Goal: Information Seeking & Learning: Find contact information

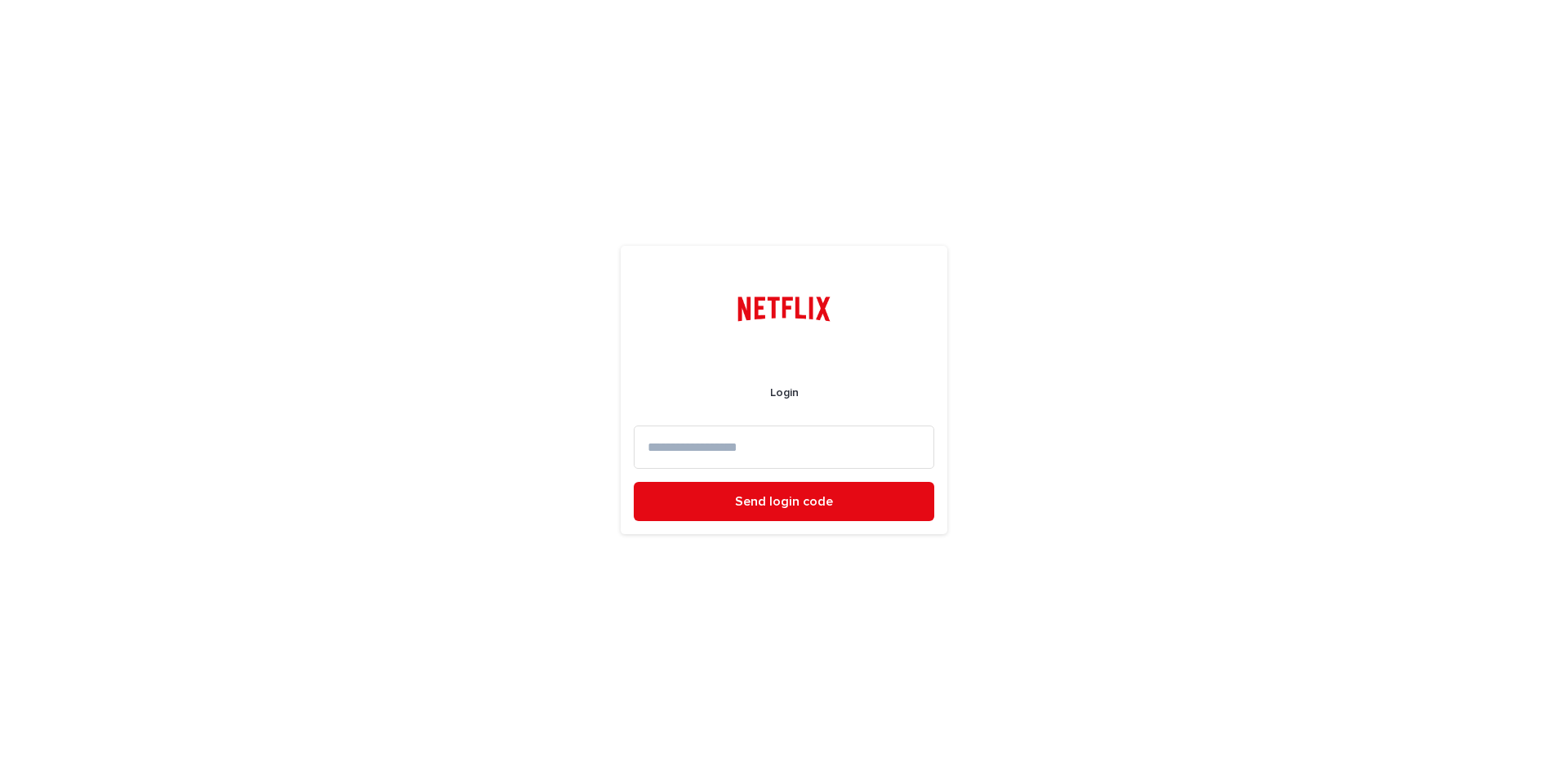
click at [750, 455] on input at bounding box center [784, 447] width 301 height 43
click at [757, 452] on input at bounding box center [784, 447] width 301 height 43
click at [725, 445] on input at bounding box center [784, 447] width 301 height 43
type input "**********"
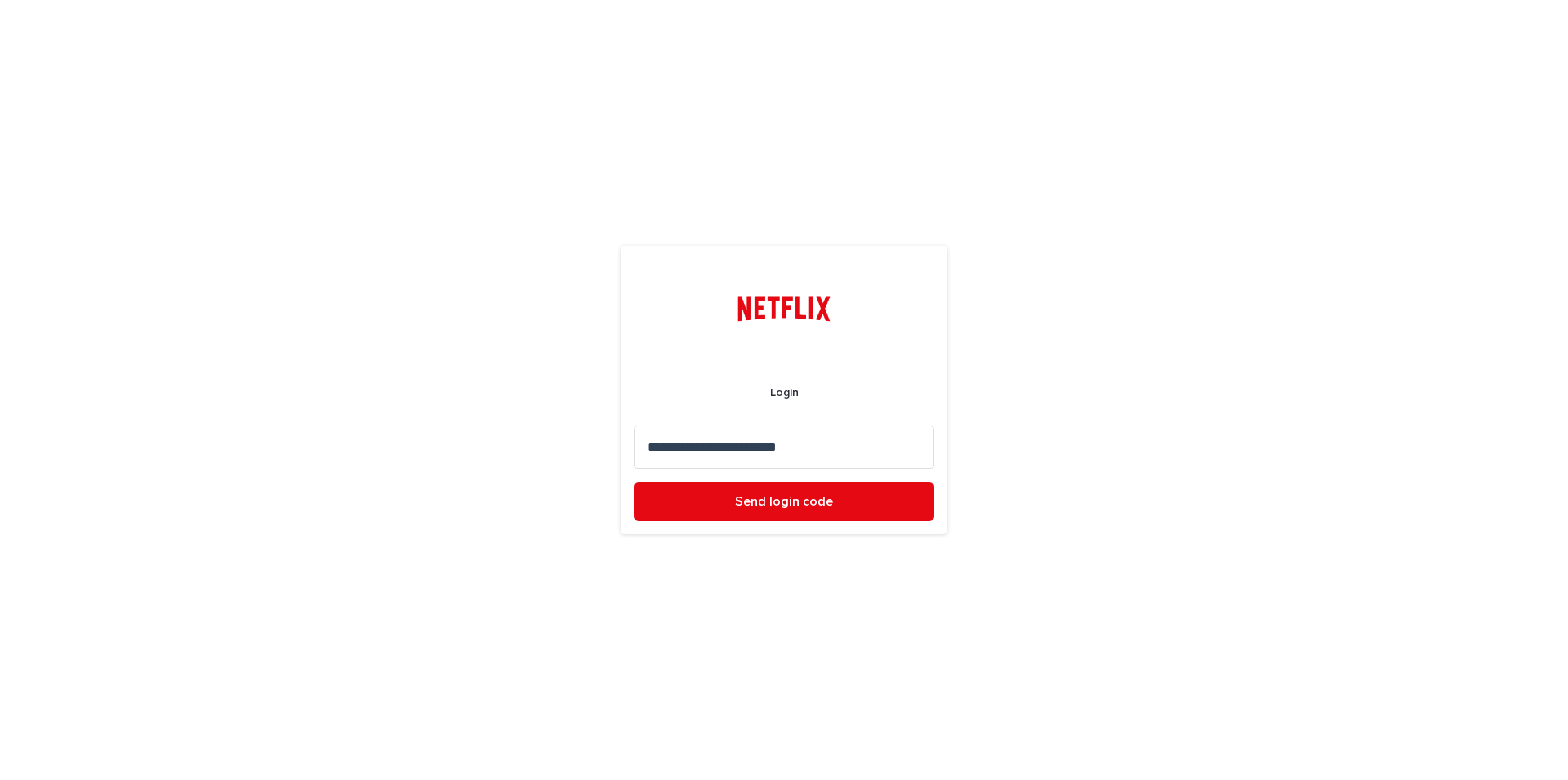
click at [634, 481] on button "Send login code" at bounding box center [784, 501] width 301 height 39
click at [821, 460] on input at bounding box center [784, 447] width 301 height 43
click at [823, 438] on input at bounding box center [784, 447] width 301 height 43
click at [854, 441] on input at bounding box center [784, 447] width 301 height 43
paste input "******"
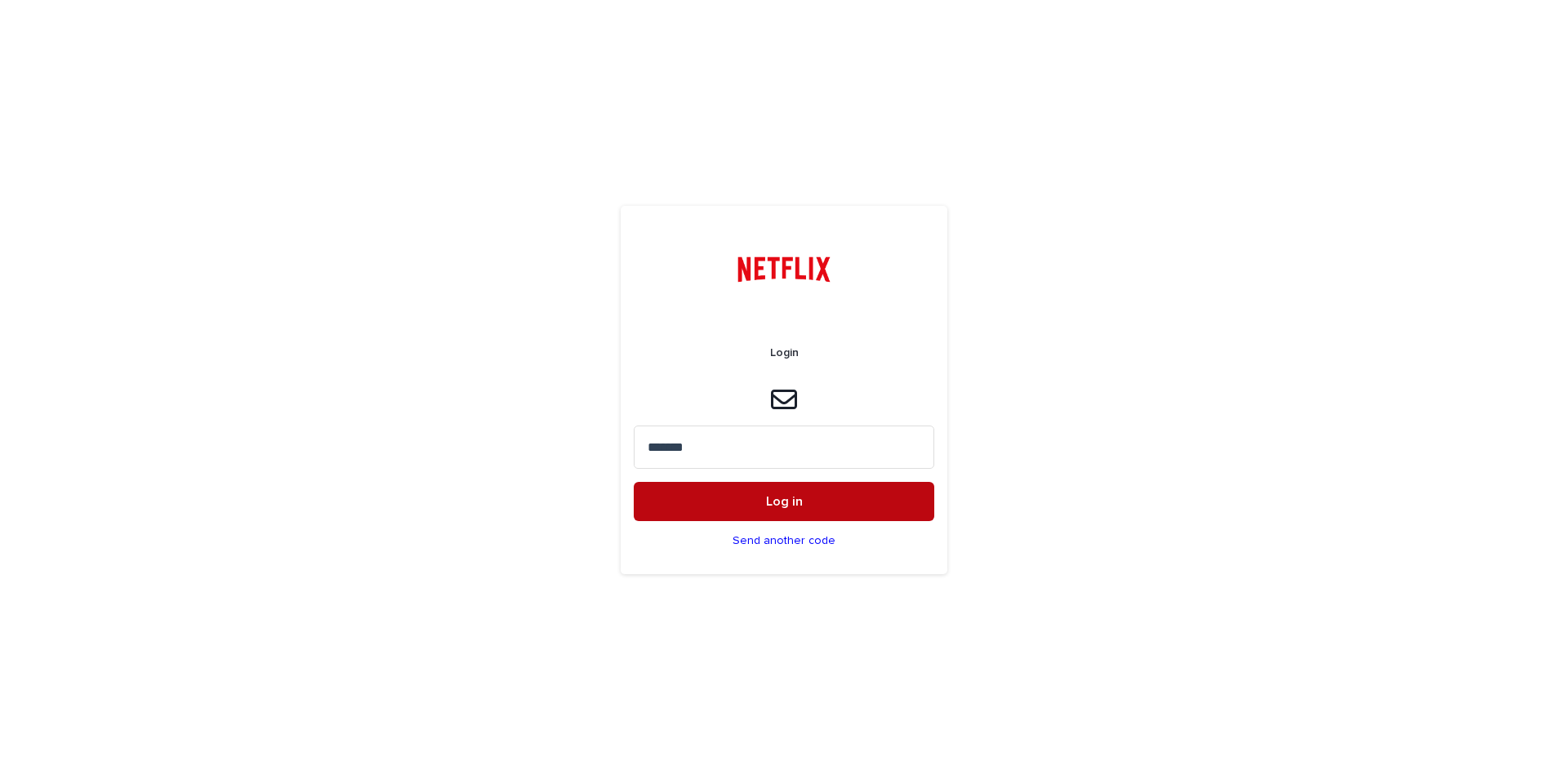
click at [788, 502] on span "Log in" at bounding box center [784, 501] width 37 height 13
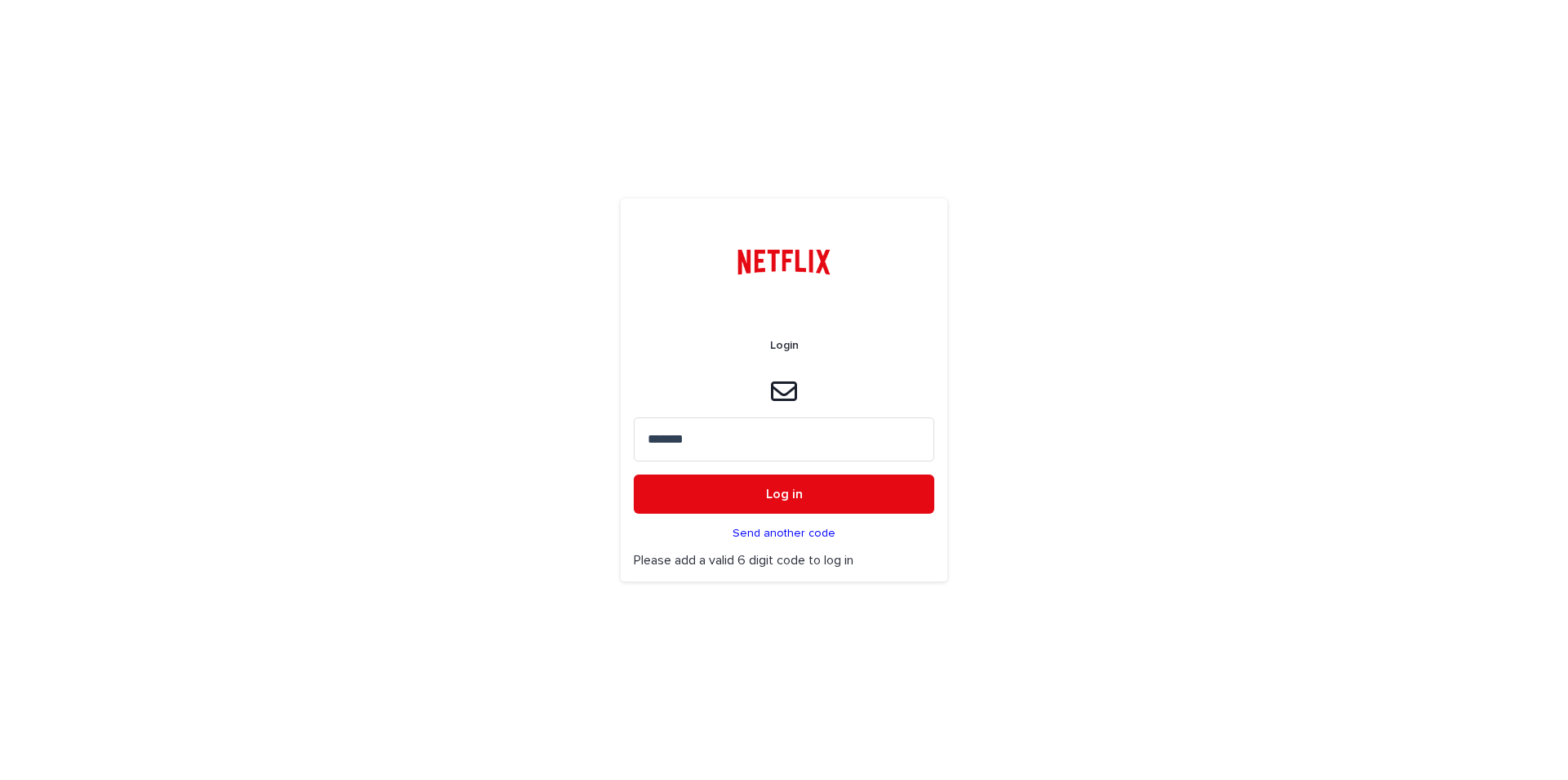
click at [765, 446] on input "******" at bounding box center [784, 439] width 301 height 43
type input "******"
click at [757, 483] on button "Log in" at bounding box center [784, 494] width 301 height 39
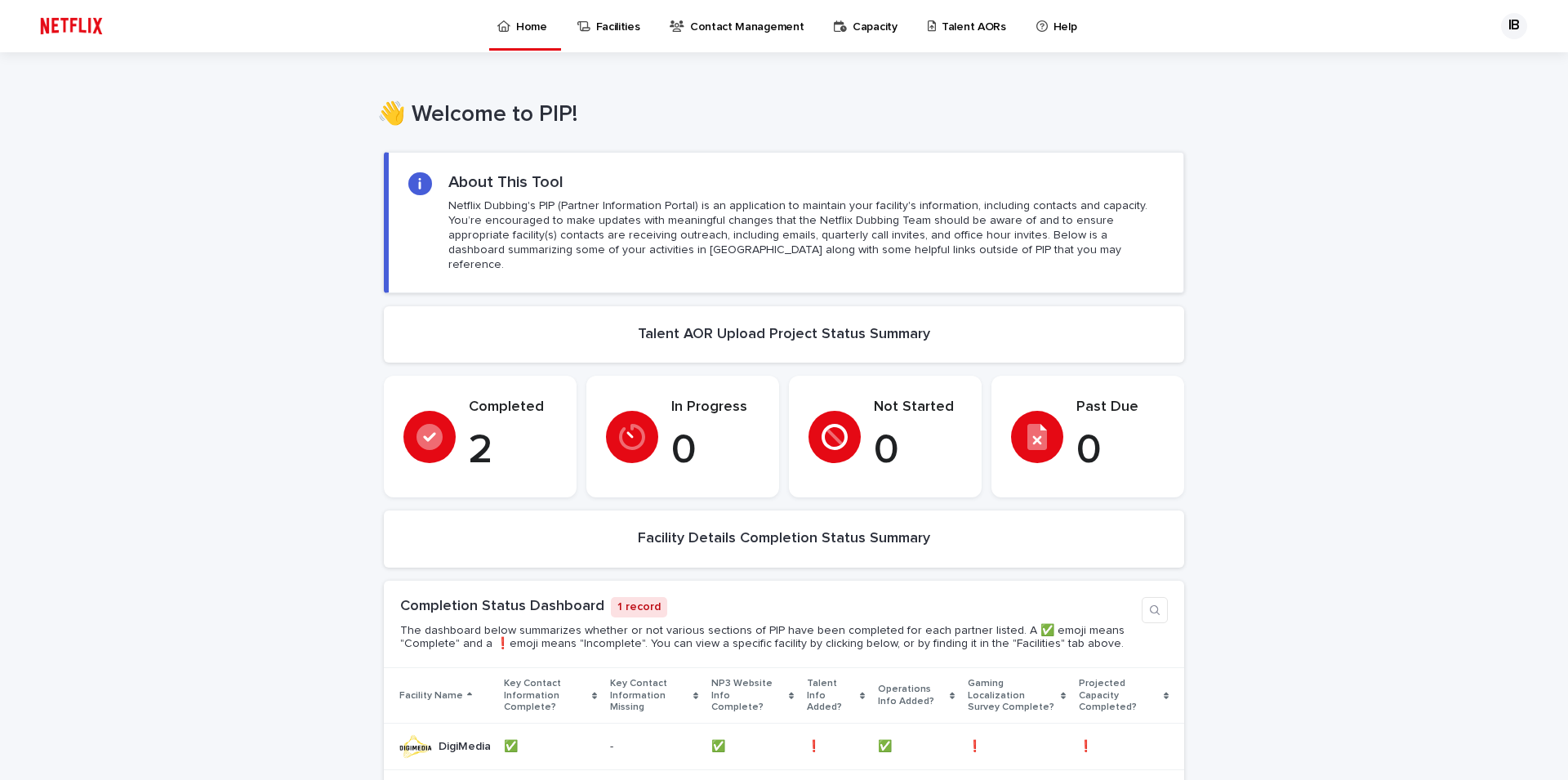
click at [1203, 423] on div "Loading... Saving… Loading... Saving… Loading... Saving… Loading... Saving… Loa…" at bounding box center [784, 671] width 1568 height 1071
click at [616, 23] on p "Facilities" at bounding box center [618, 17] width 44 height 34
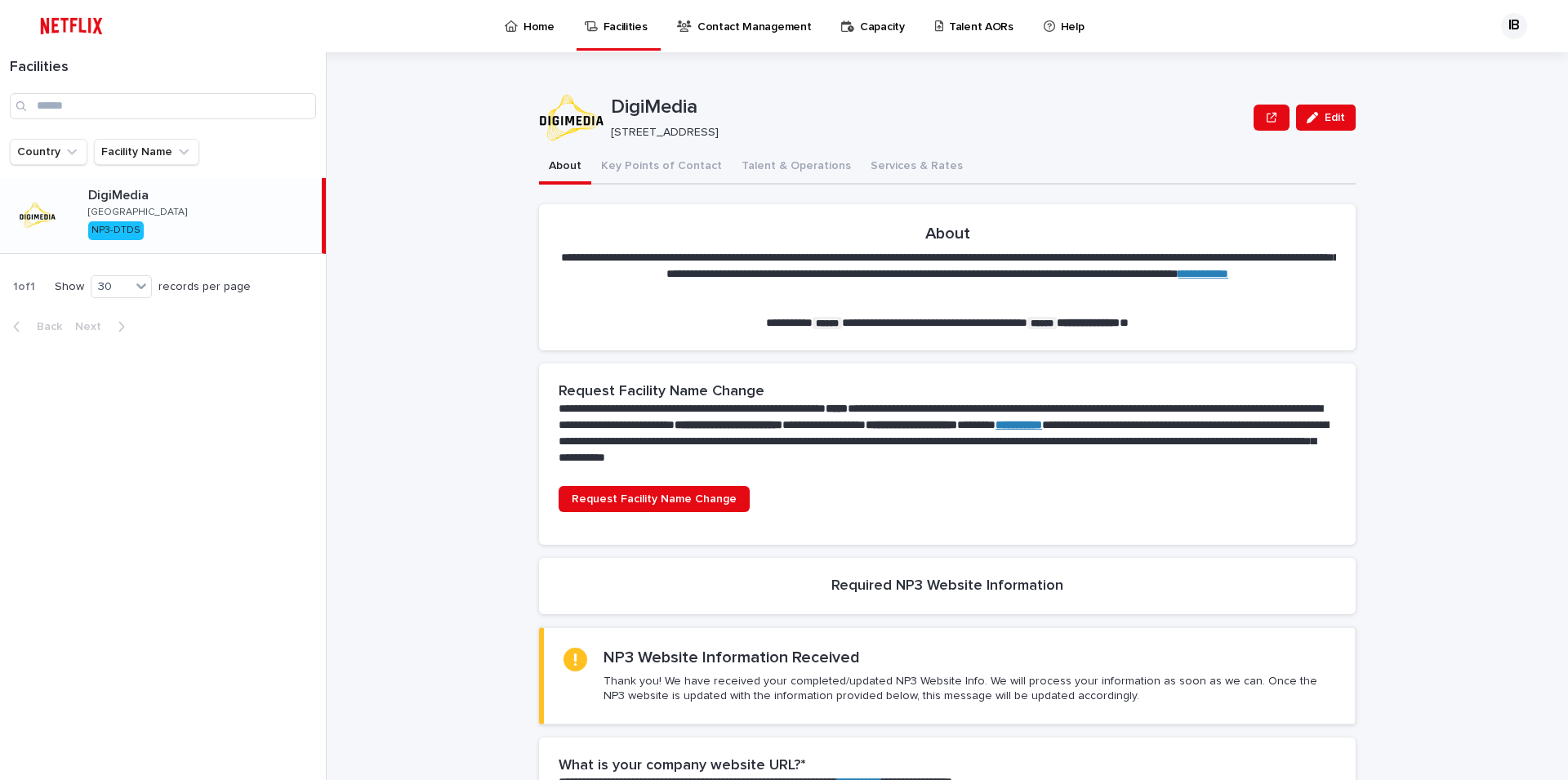
click at [155, 208] on div "DigiMedia Latvia NP3-DTDS" at bounding box center [198, 215] width 246 height 69
click at [673, 165] on button "Key Points of Contact" at bounding box center [661, 167] width 140 height 34
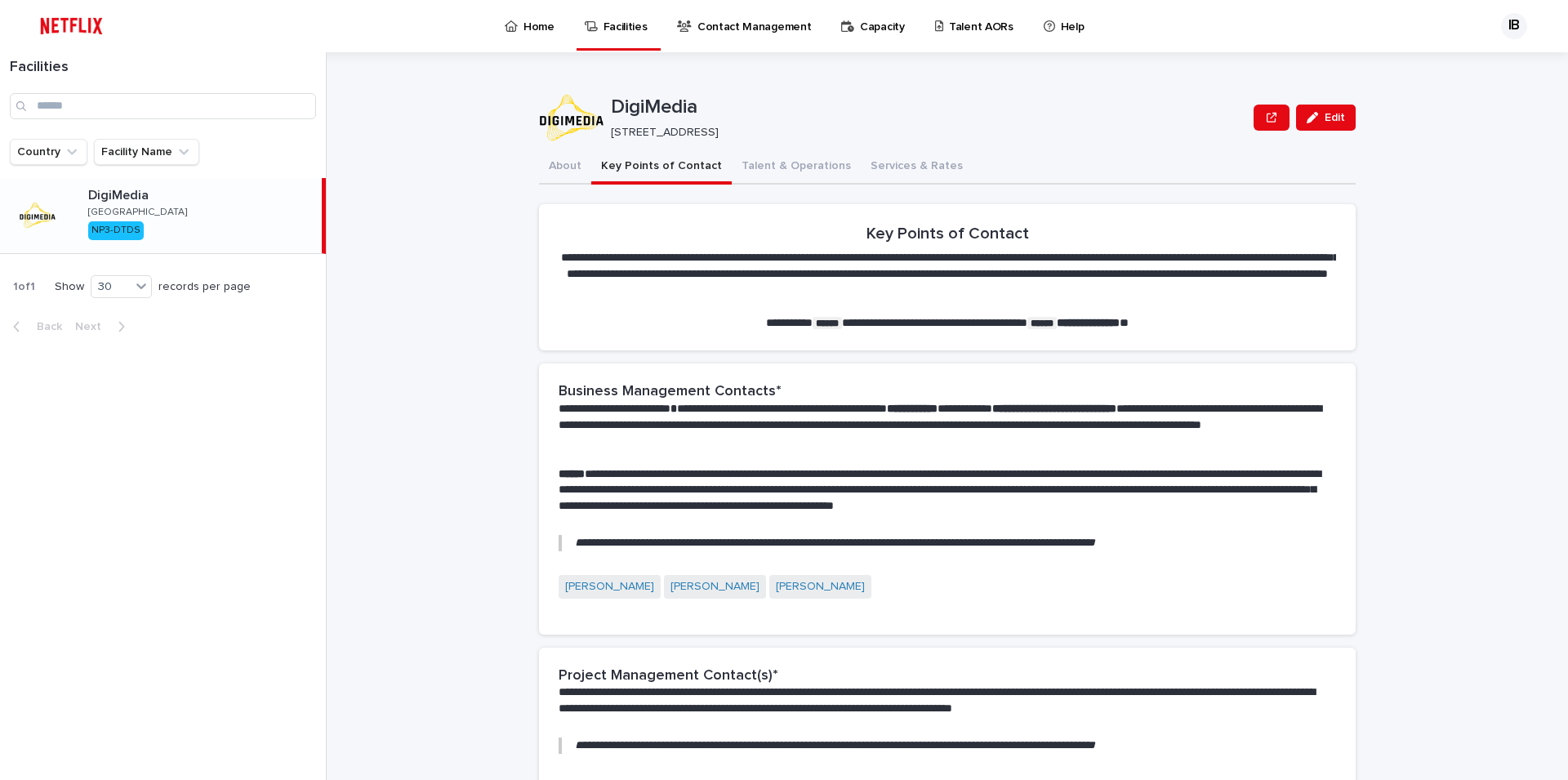
click at [860, 23] on p "Capacity" at bounding box center [883, 17] width 45 height 34
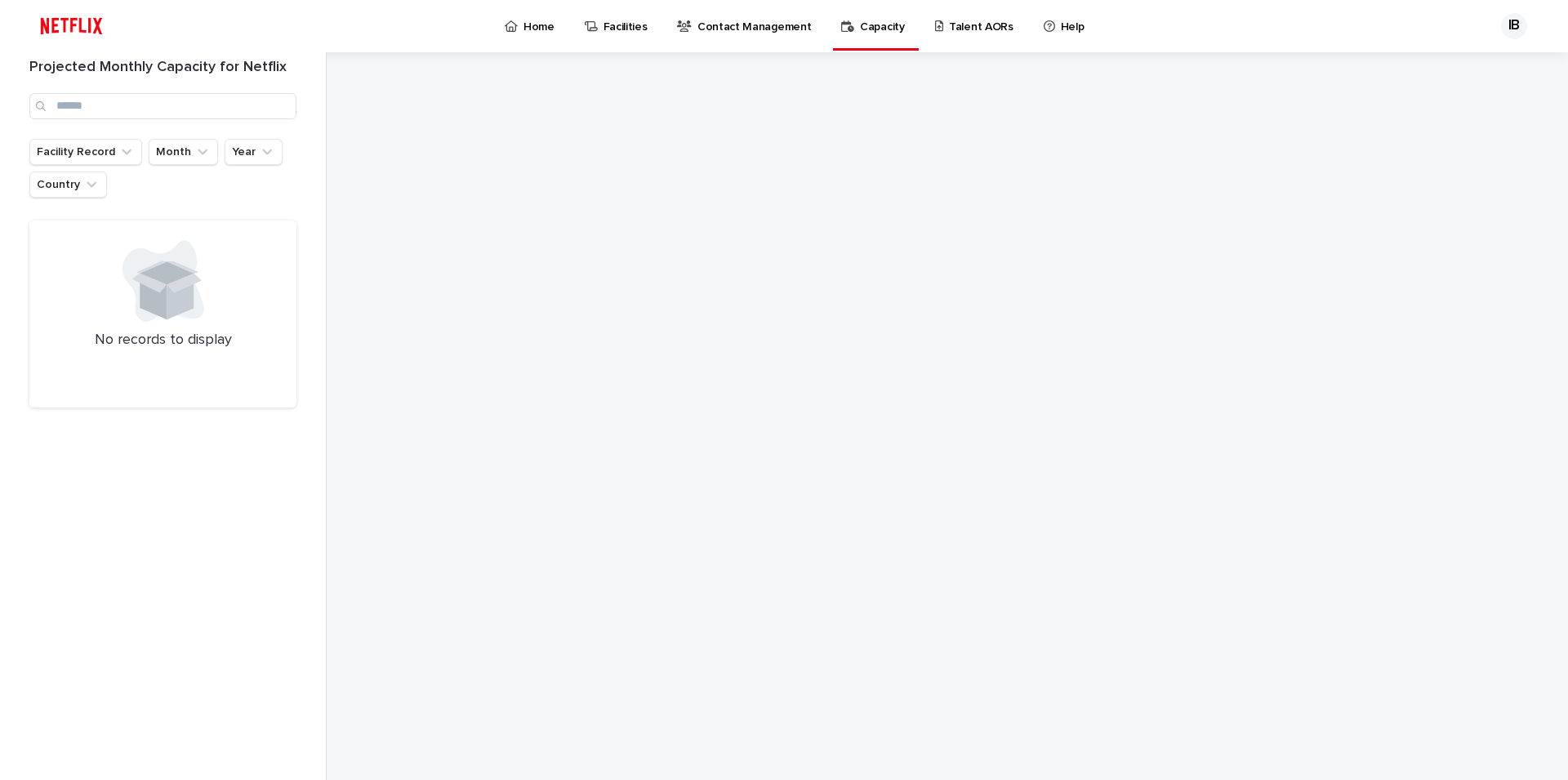
click at [719, 39] on link "Contact Management" at bounding box center [746, 25] width 143 height 51
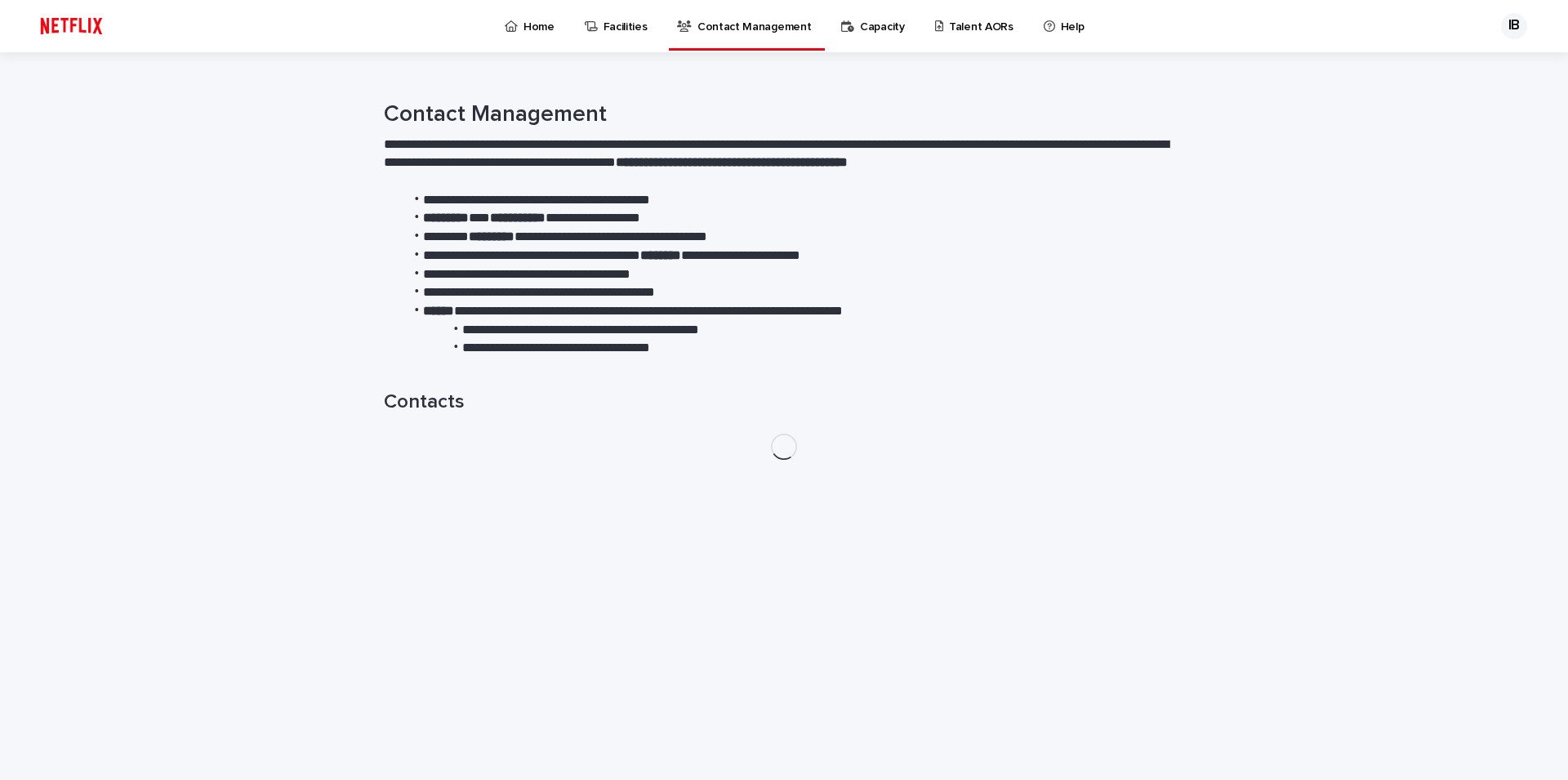
click at [577, 40] on div "Facilities" at bounding box center [619, 25] width 85 height 51
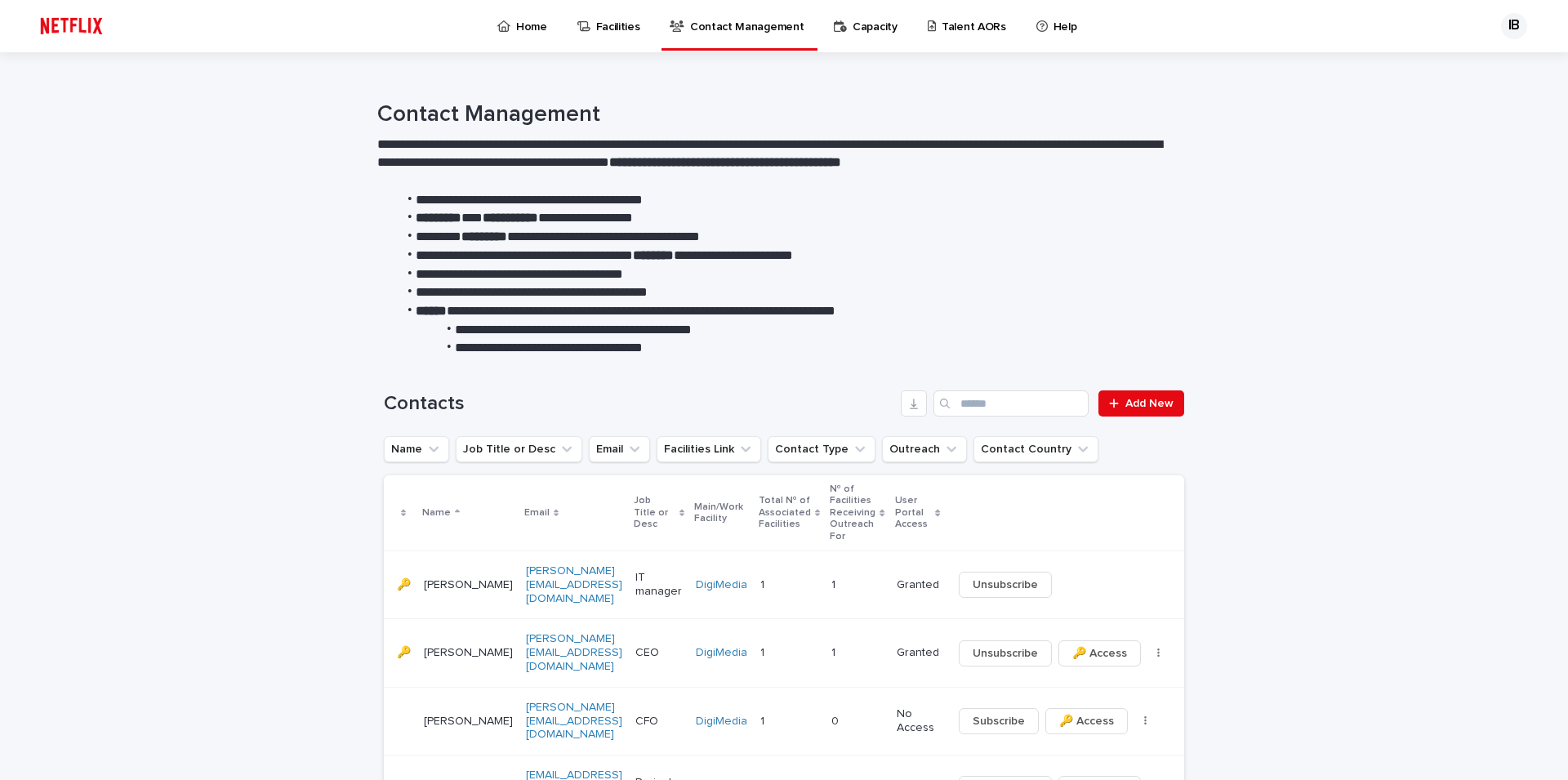
click at [614, 34] on link "Facilities" at bounding box center [611, 25] width 71 height 51
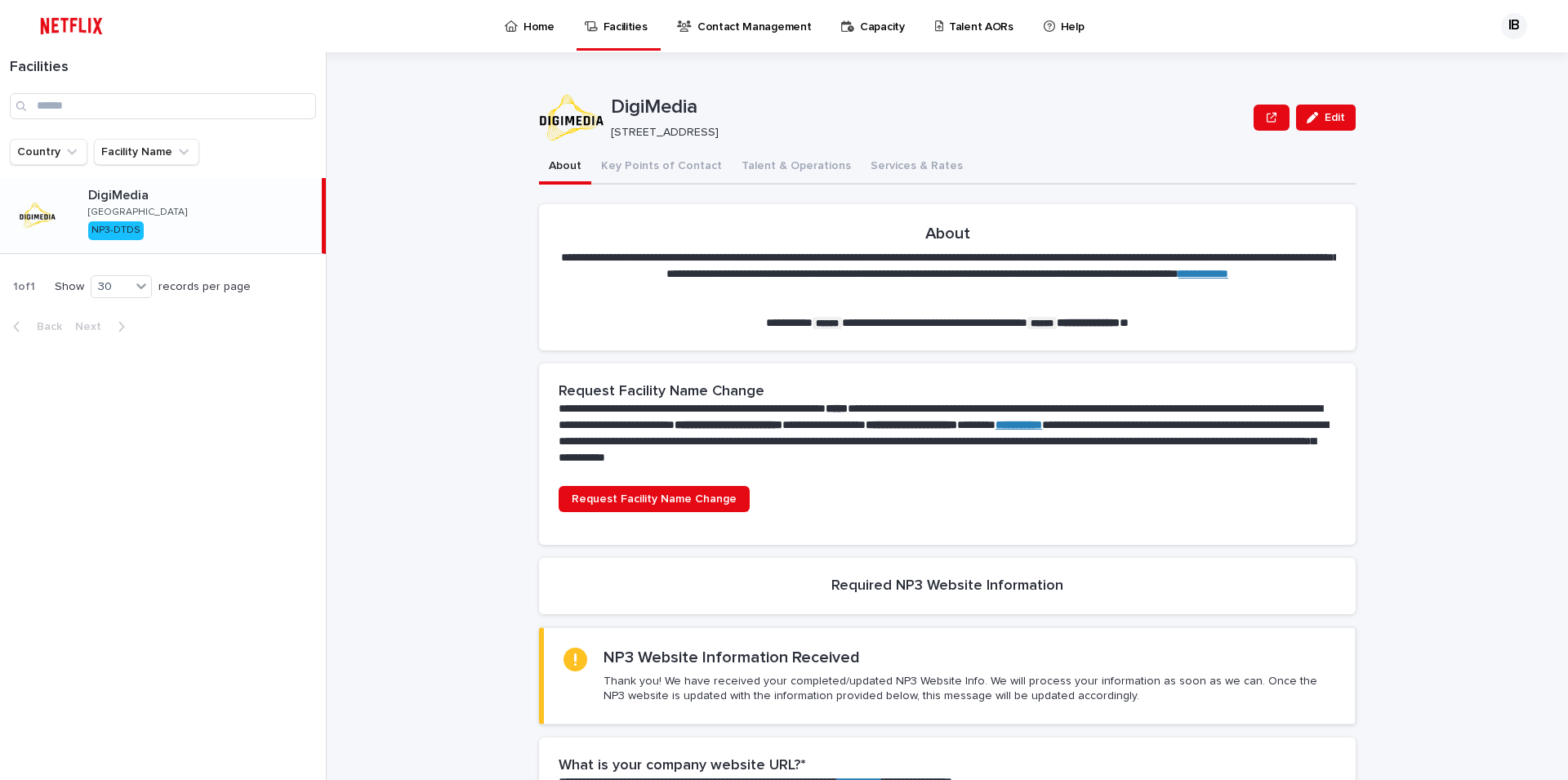
click at [743, 29] on p "Contact Management" at bounding box center [754, 17] width 114 height 34
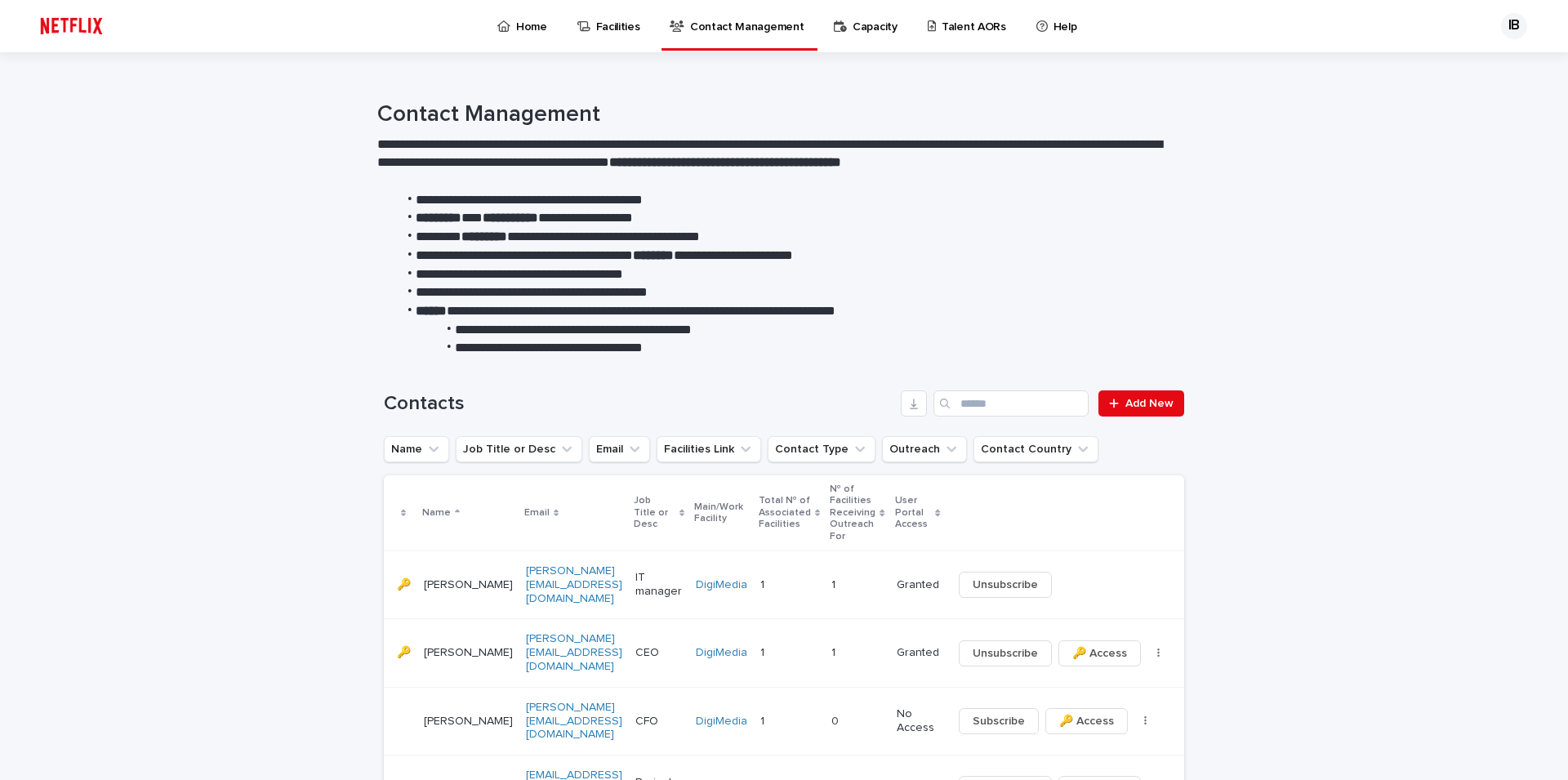
click at [612, 27] on p "Facilities" at bounding box center [618, 17] width 44 height 34
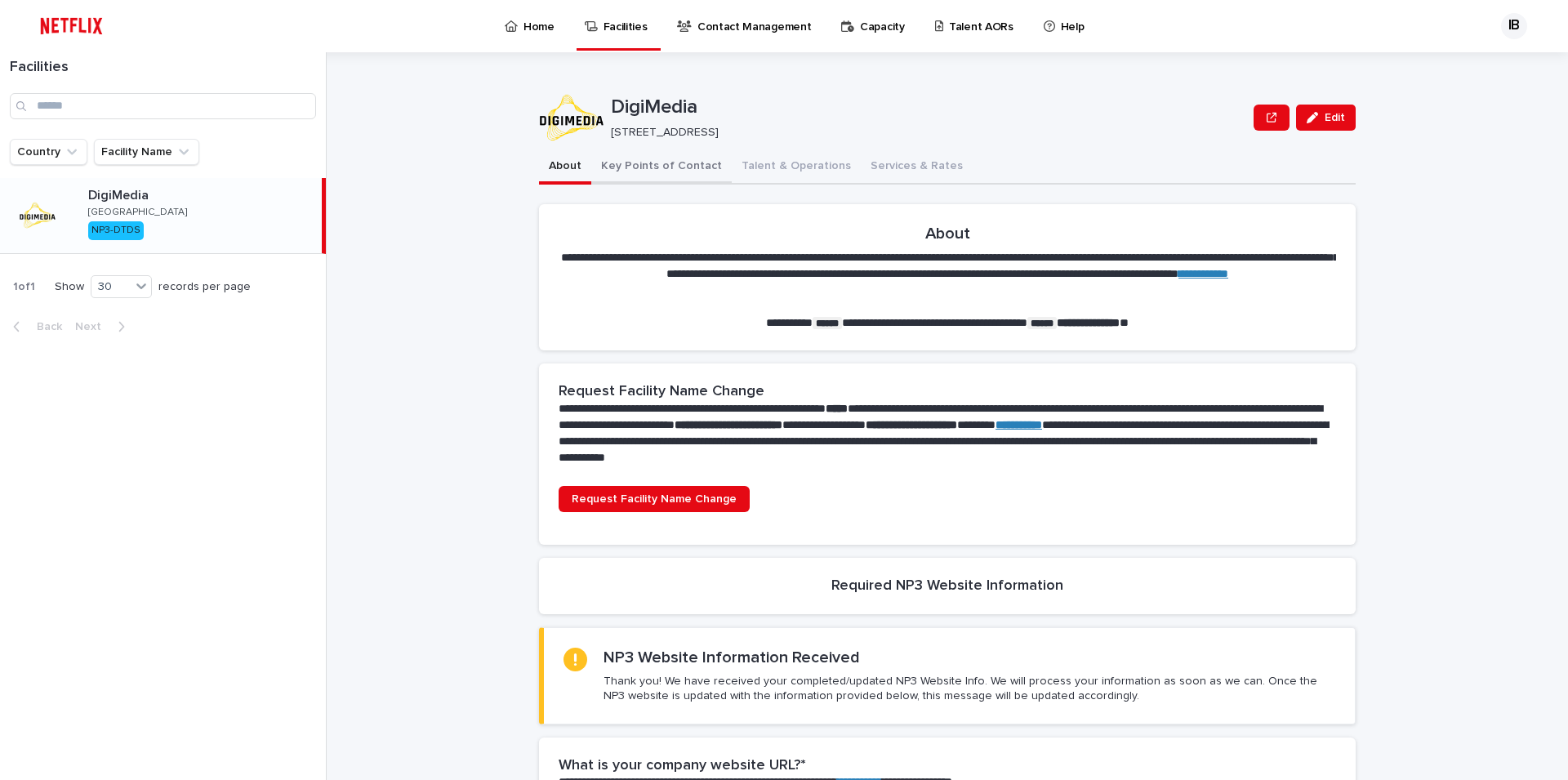
click at [629, 150] on button "Key Points of Contact" at bounding box center [661, 167] width 140 height 34
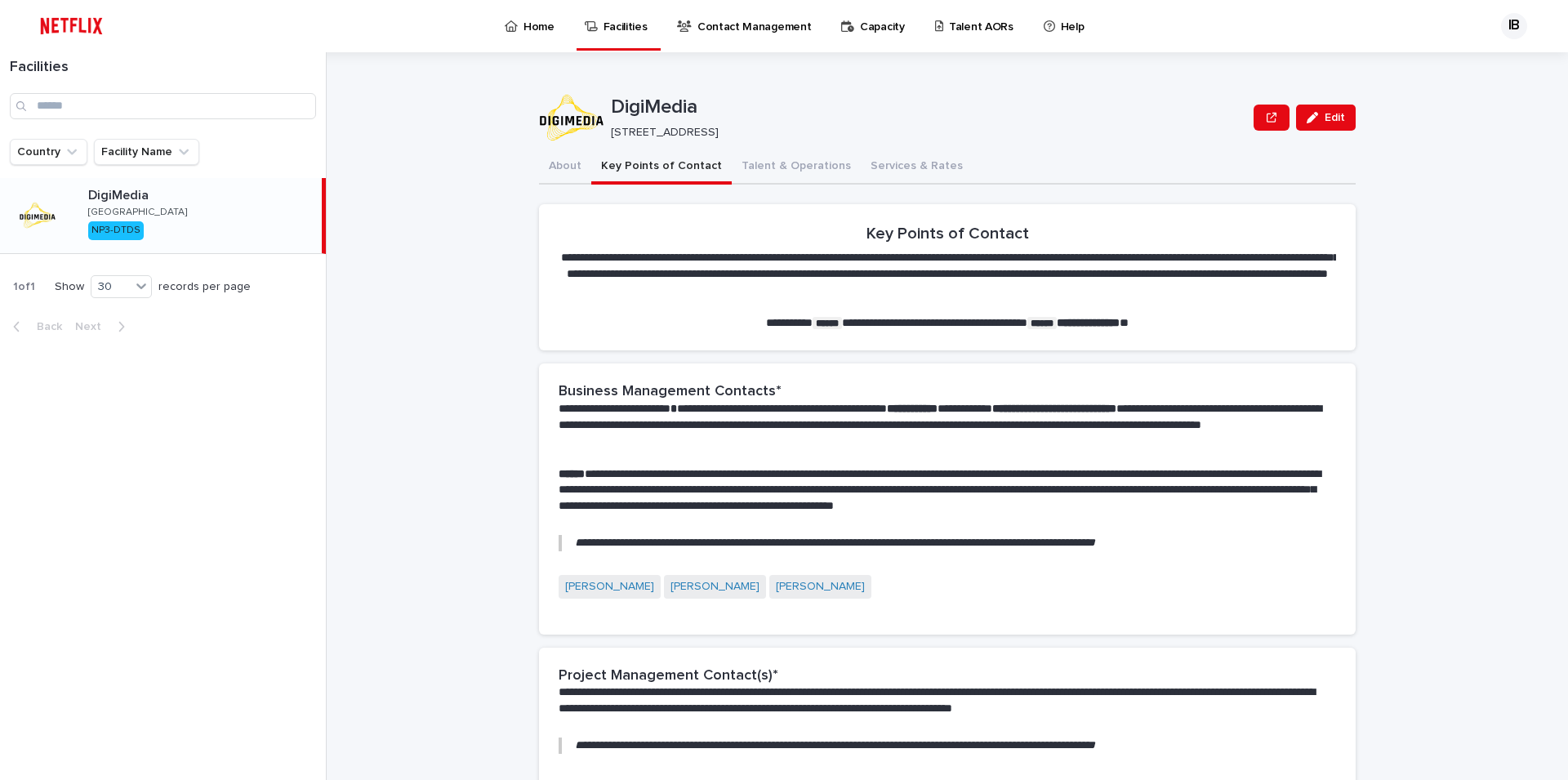
click at [642, 171] on button "Key Points of Contact" at bounding box center [661, 167] width 140 height 34
click at [761, 170] on button "Talent & Operations" at bounding box center [795, 167] width 129 height 34
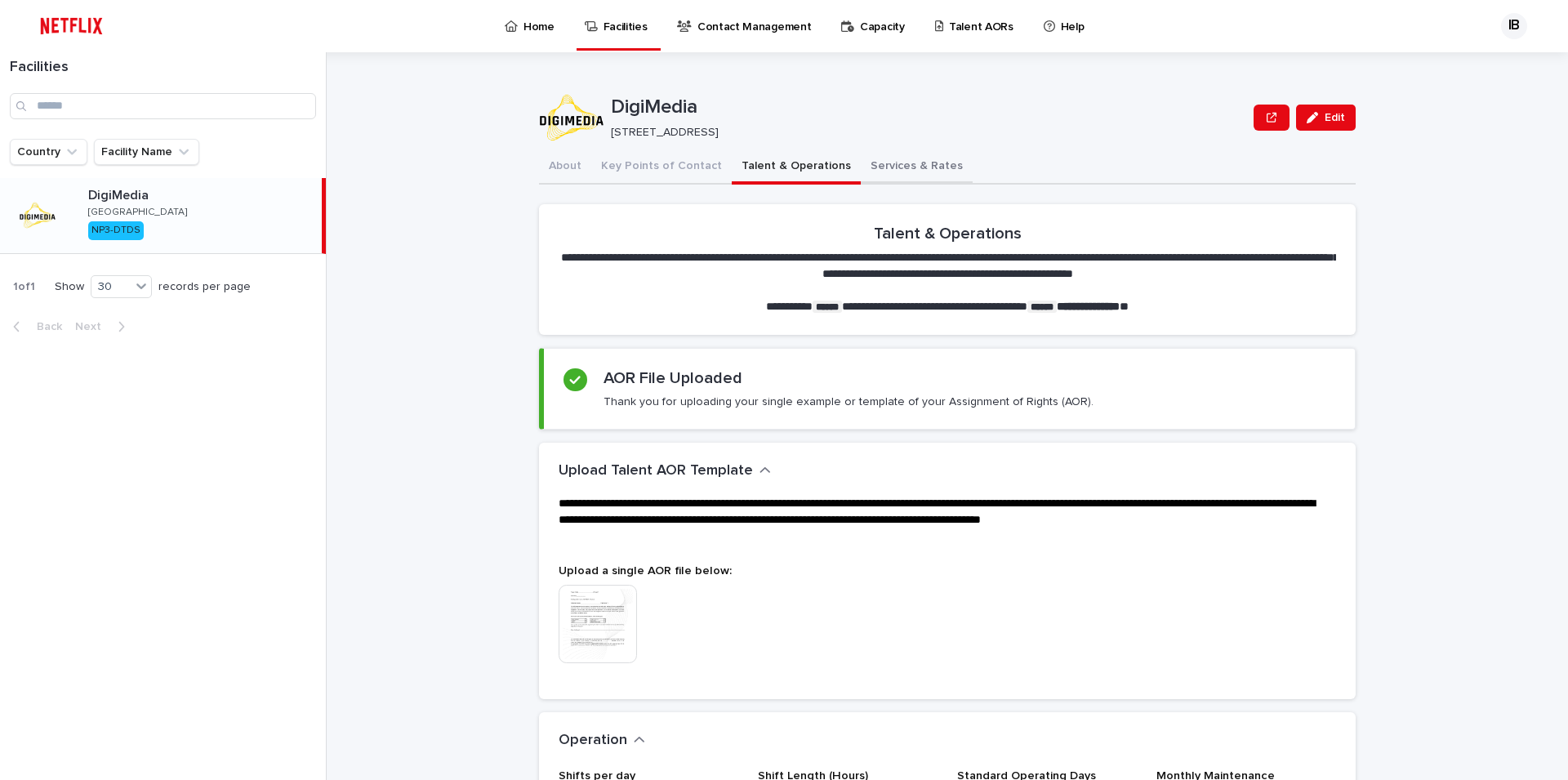
click at [860, 177] on button "Services & Rates" at bounding box center [916, 167] width 112 height 34
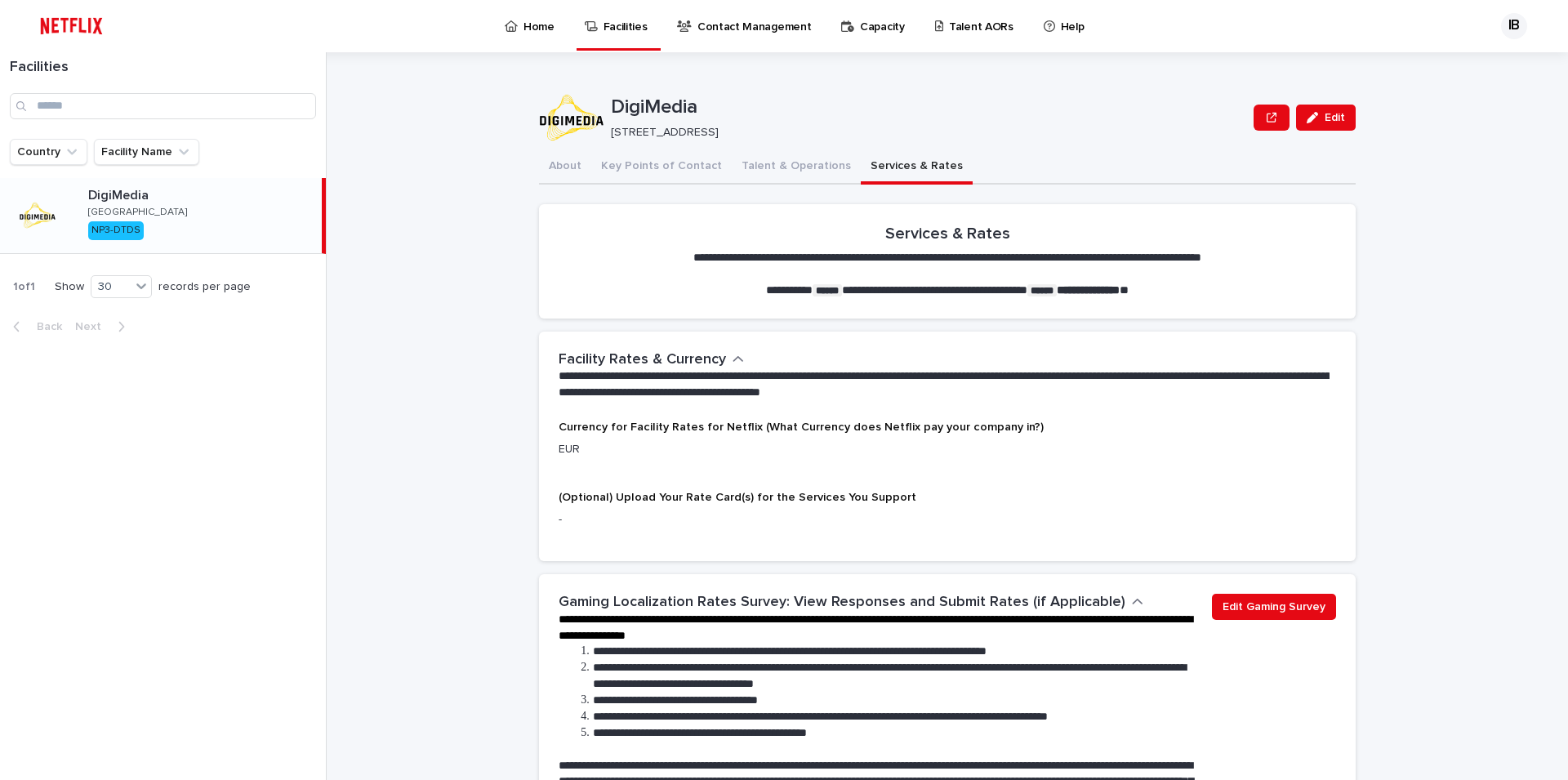
click at [519, 36] on link "Home" at bounding box center [532, 25] width 59 height 51
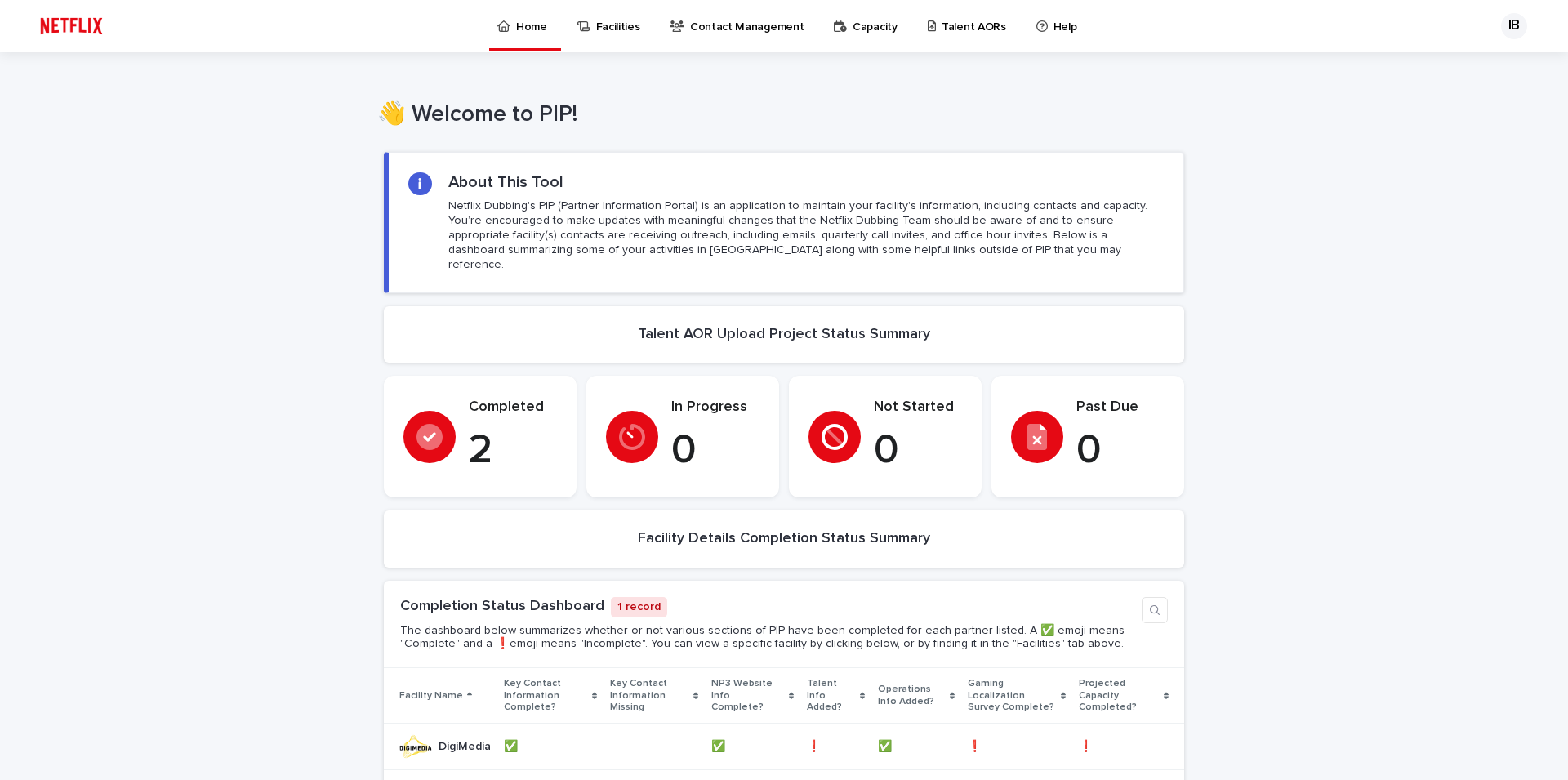
click at [849, 34] on link "Capacity" at bounding box center [868, 25] width 71 height 51
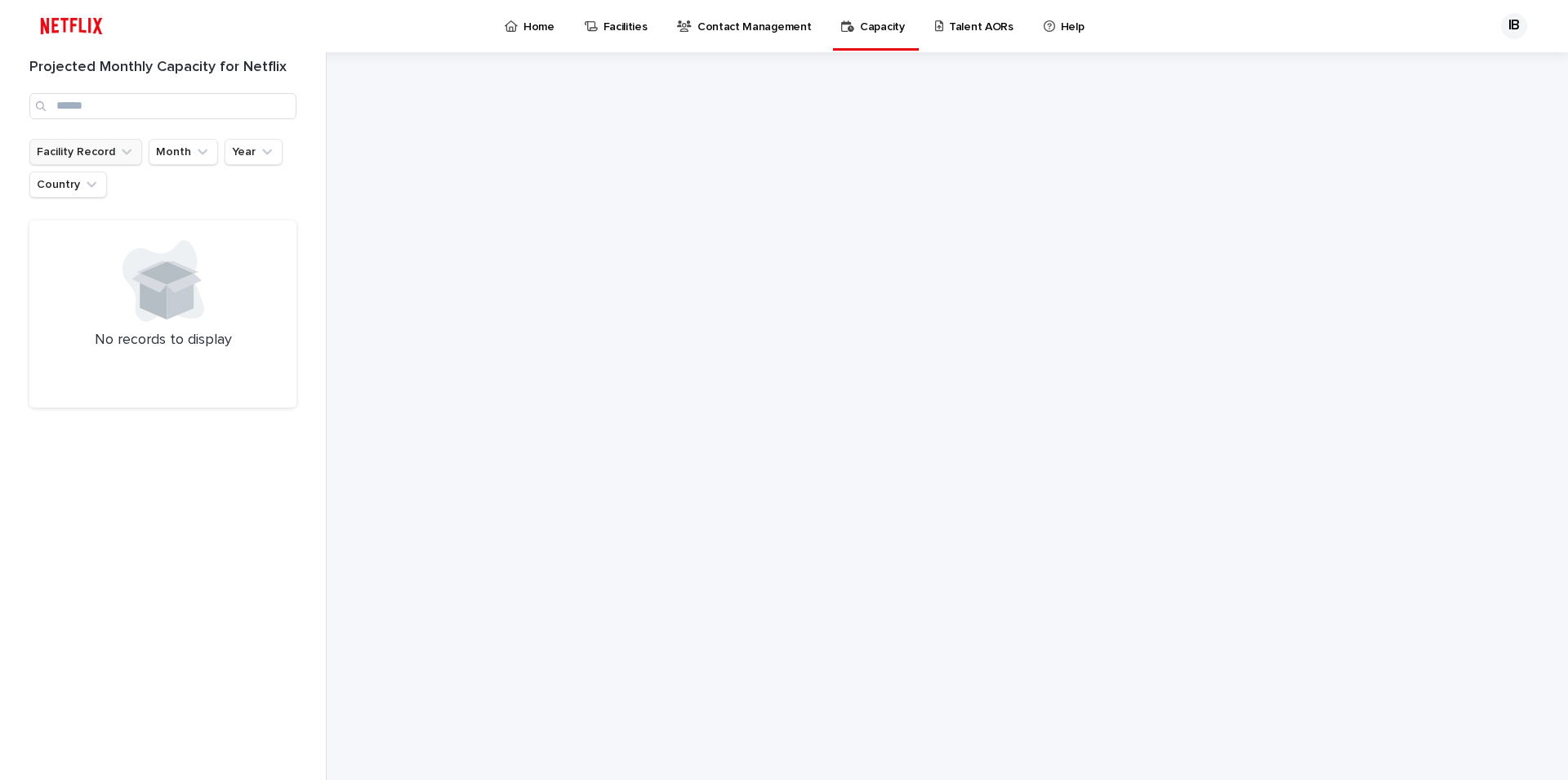
click at [112, 152] on button "Facility Record" at bounding box center [86, 152] width 113 height 26
click at [75, 249] on div "DigiMedia" at bounding box center [140, 257] width 209 height 26
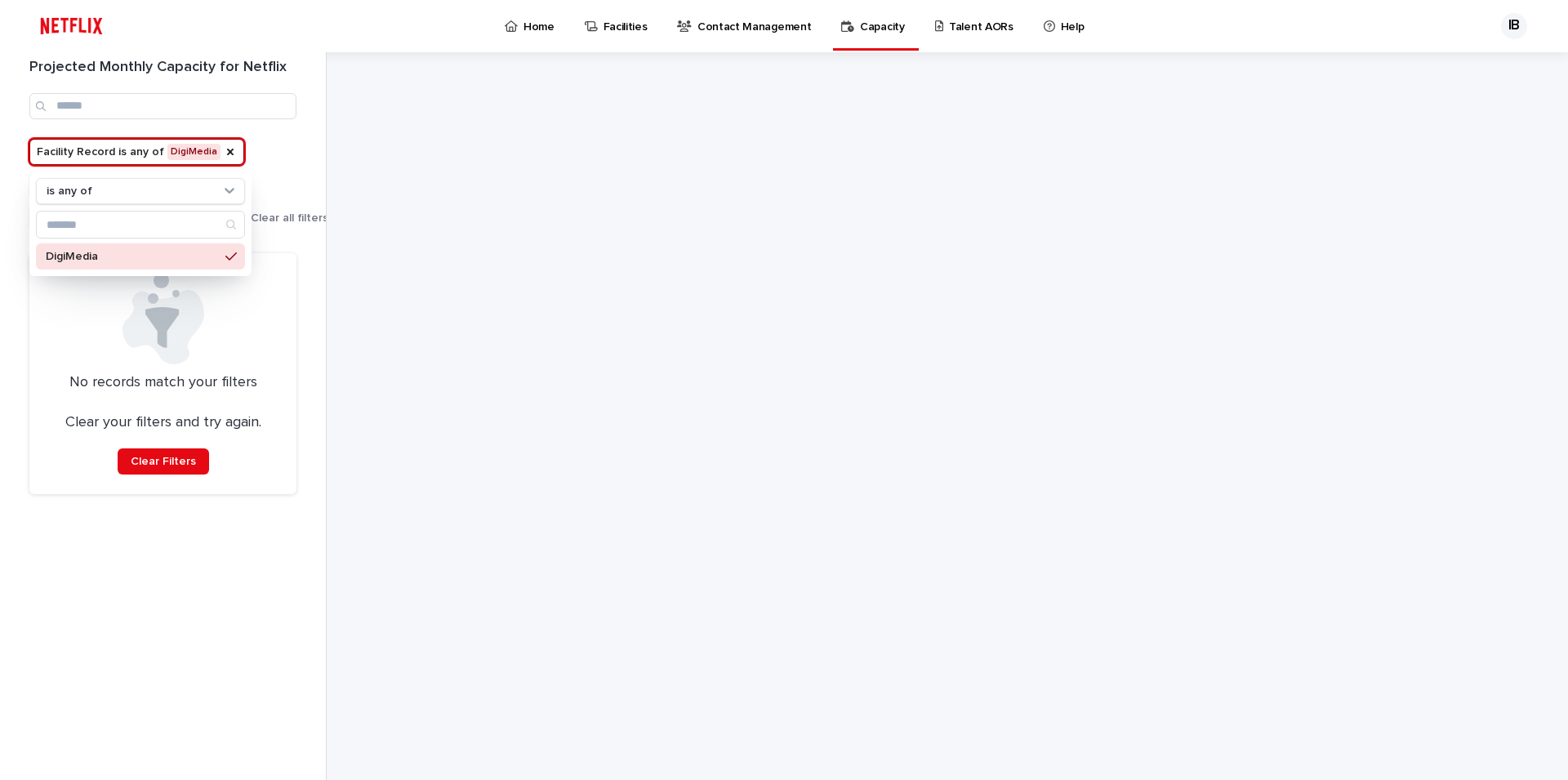
click at [681, 231] on div at bounding box center [947, 416] width 817 height 727
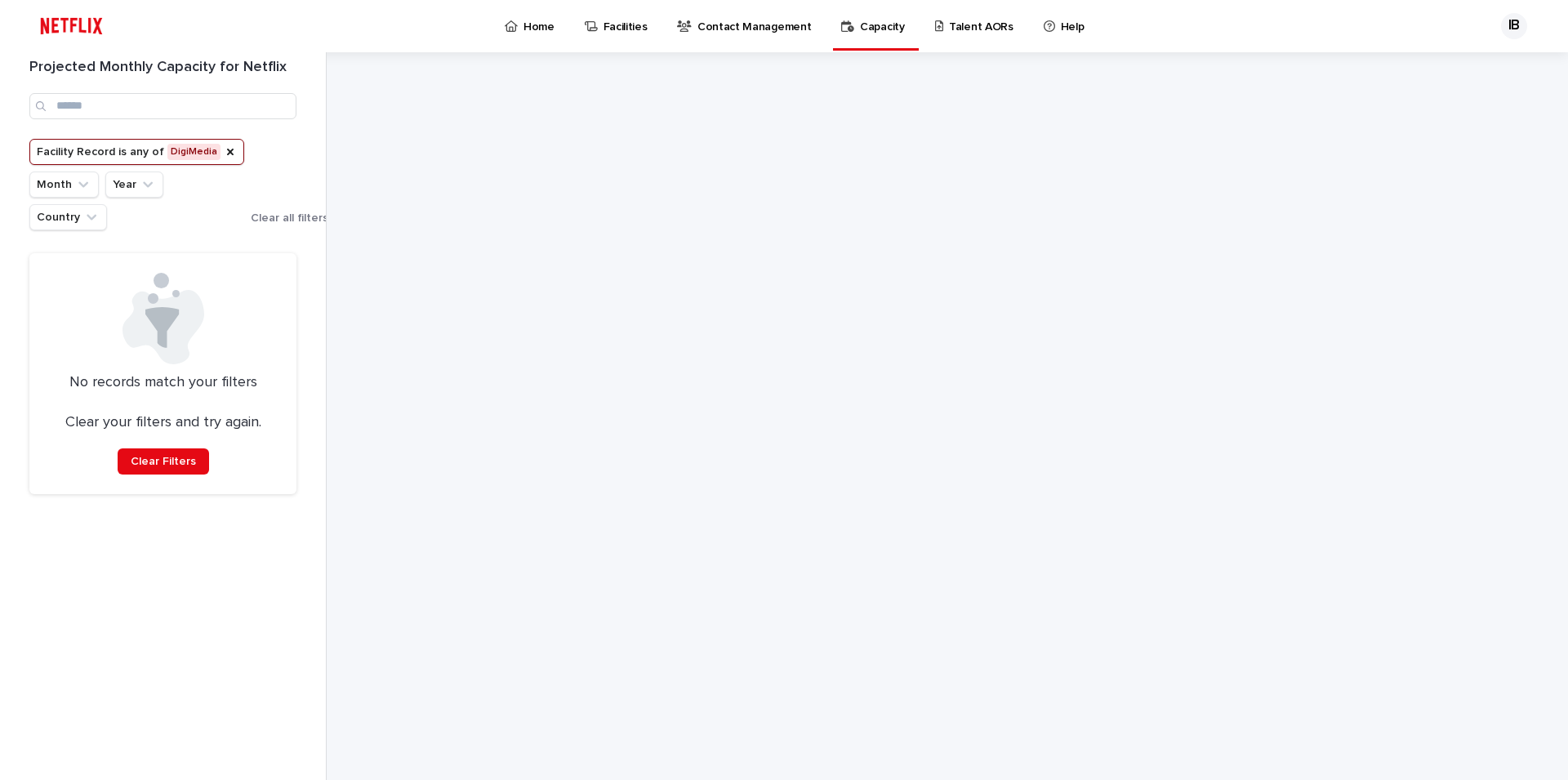
click at [719, 31] on p "Contact Management" at bounding box center [754, 17] width 114 height 34
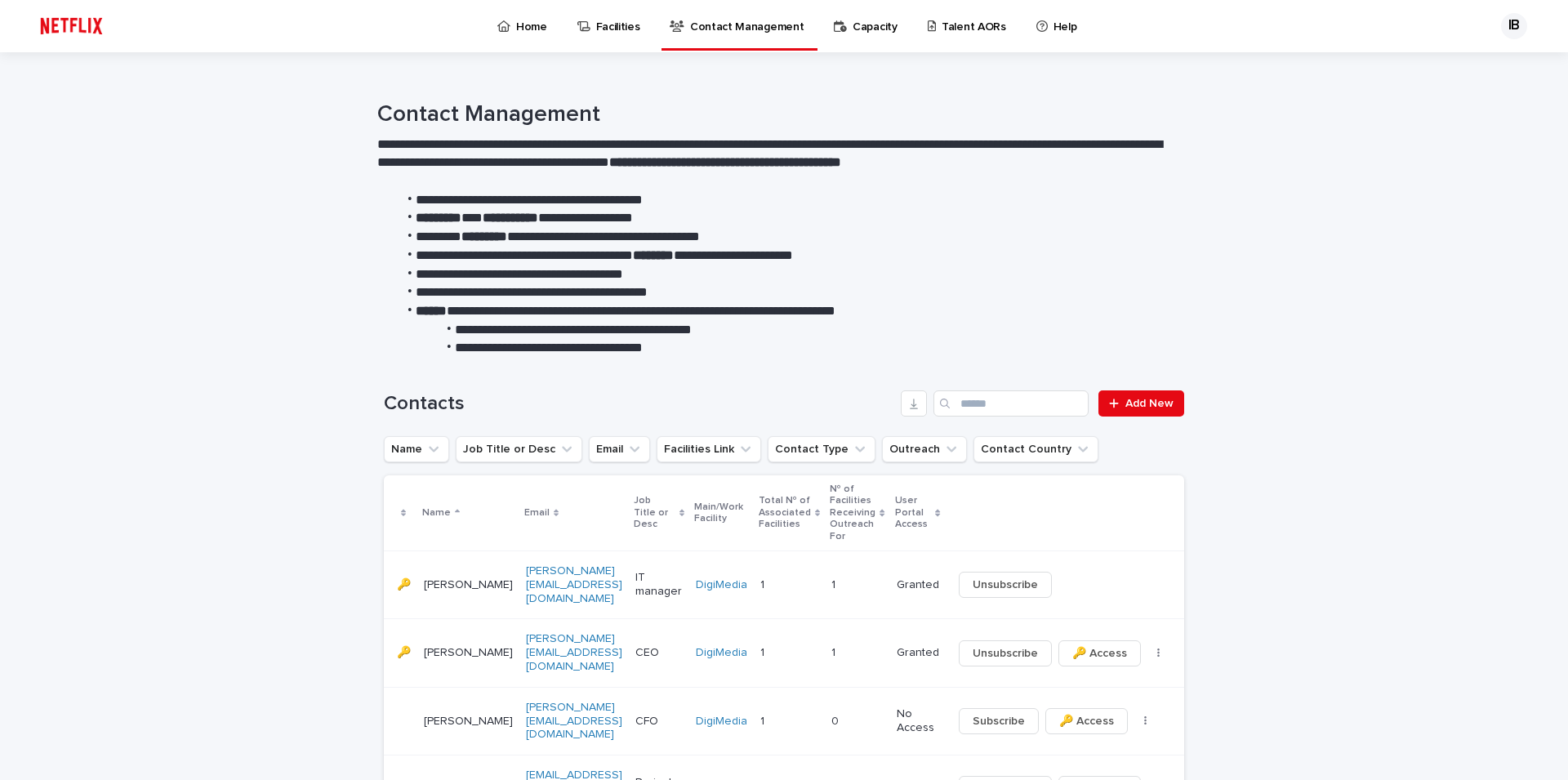
click at [597, 38] on link "Facilities" at bounding box center [611, 25] width 71 height 51
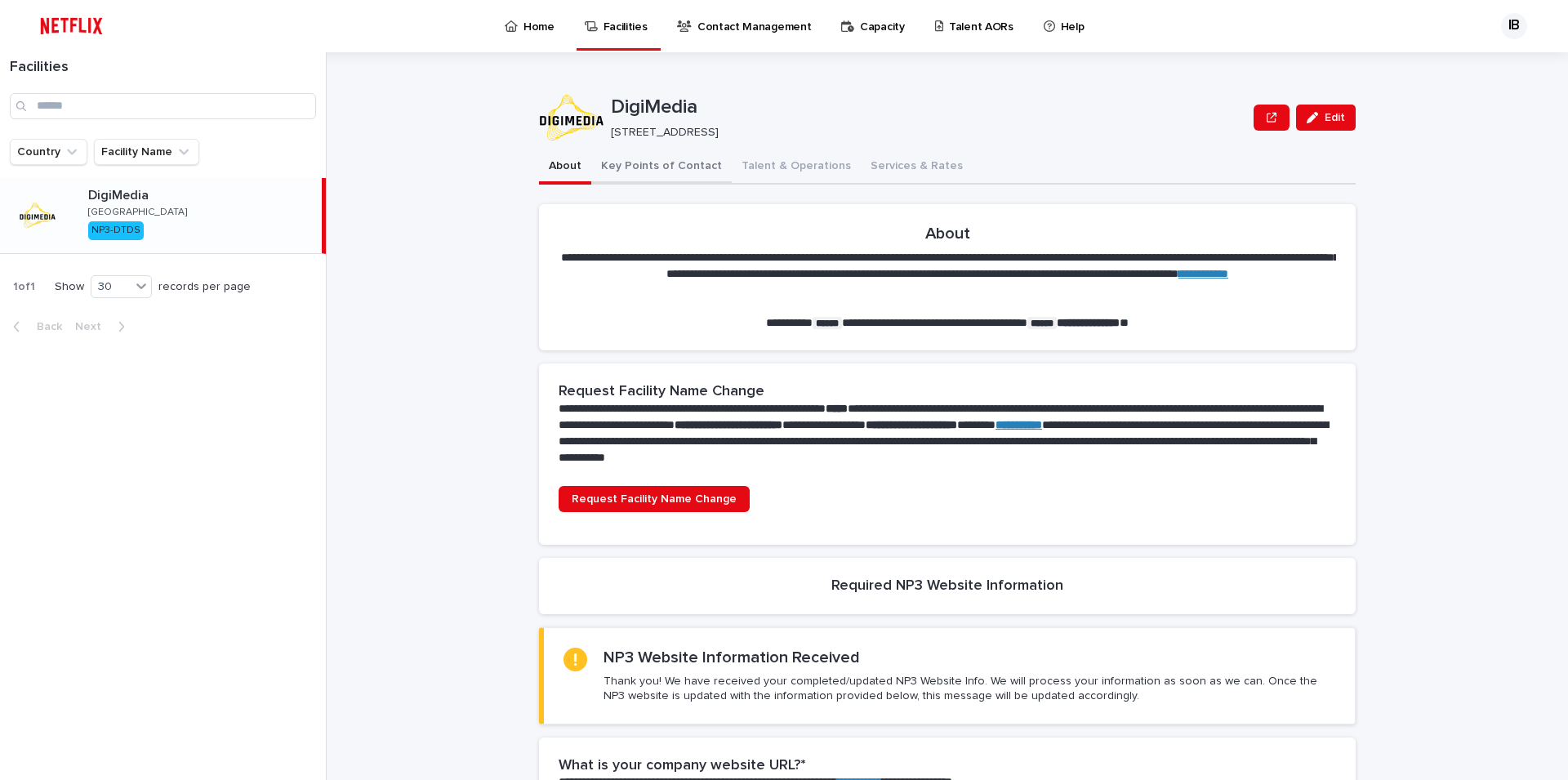
click at [670, 164] on button "Key Points of Contact" at bounding box center [661, 167] width 140 height 34
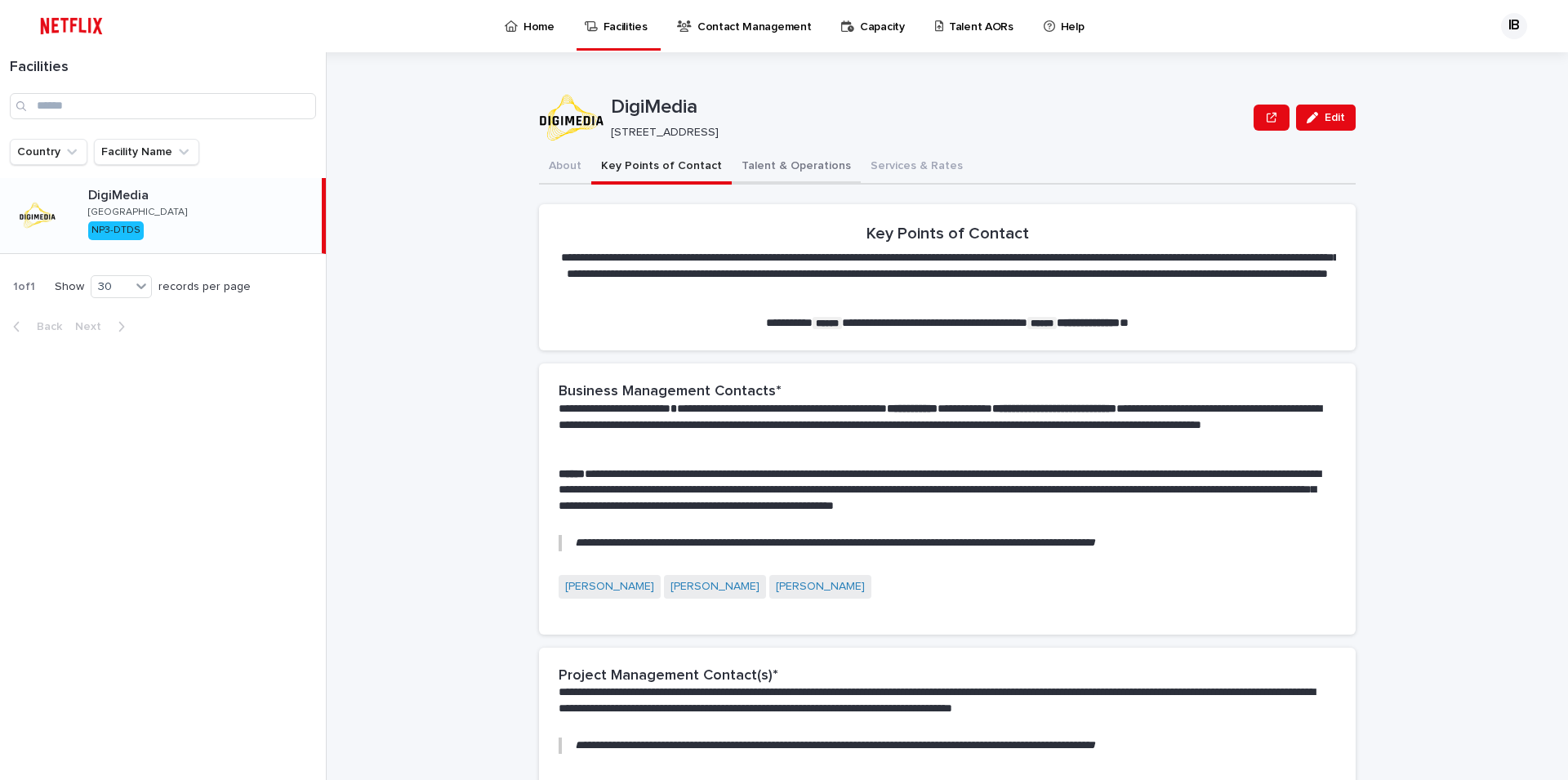
click at [820, 179] on button "Talent & Operations" at bounding box center [795, 167] width 129 height 34
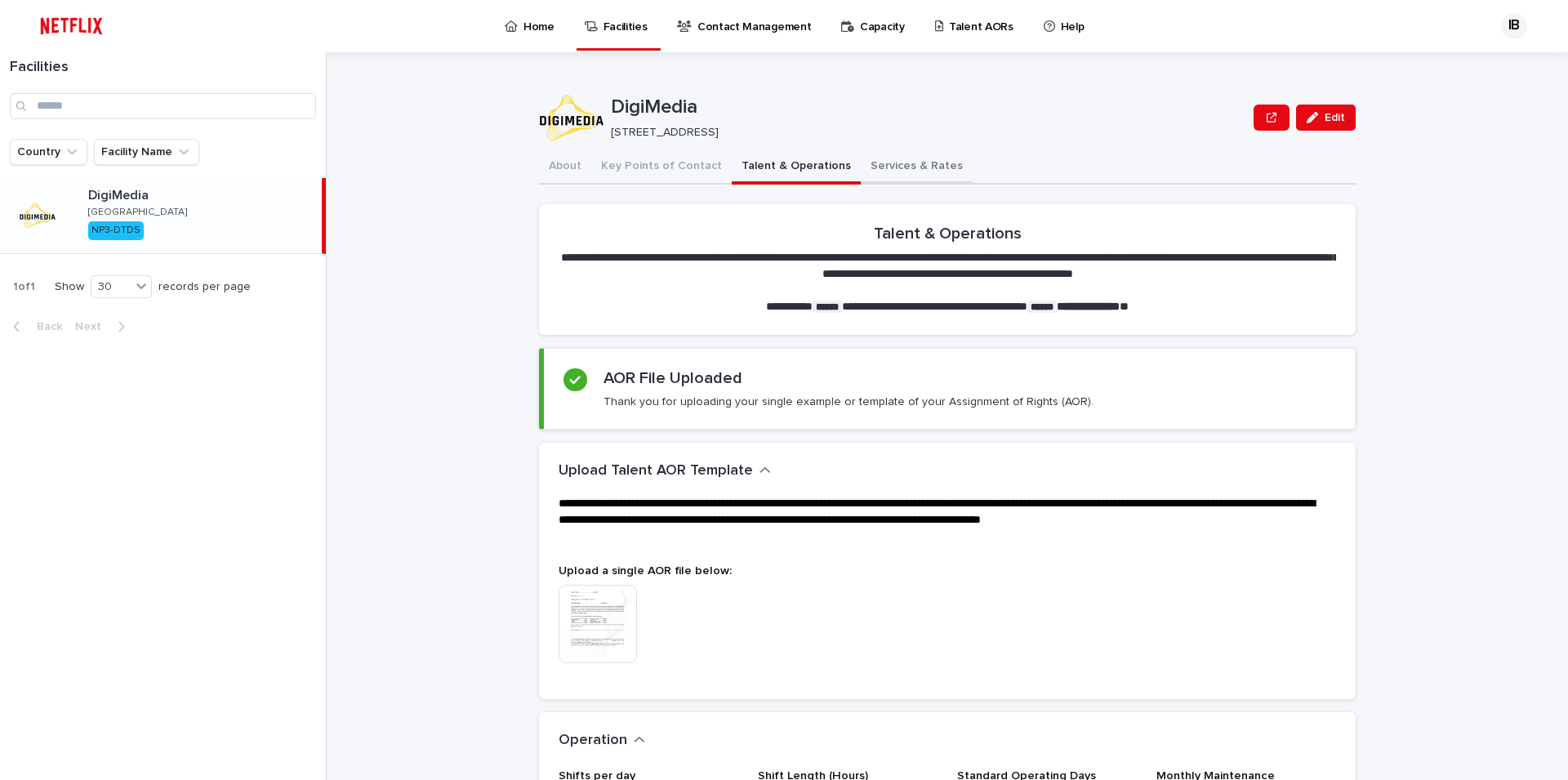
click at [866, 162] on button "Services & Rates" at bounding box center [916, 167] width 112 height 34
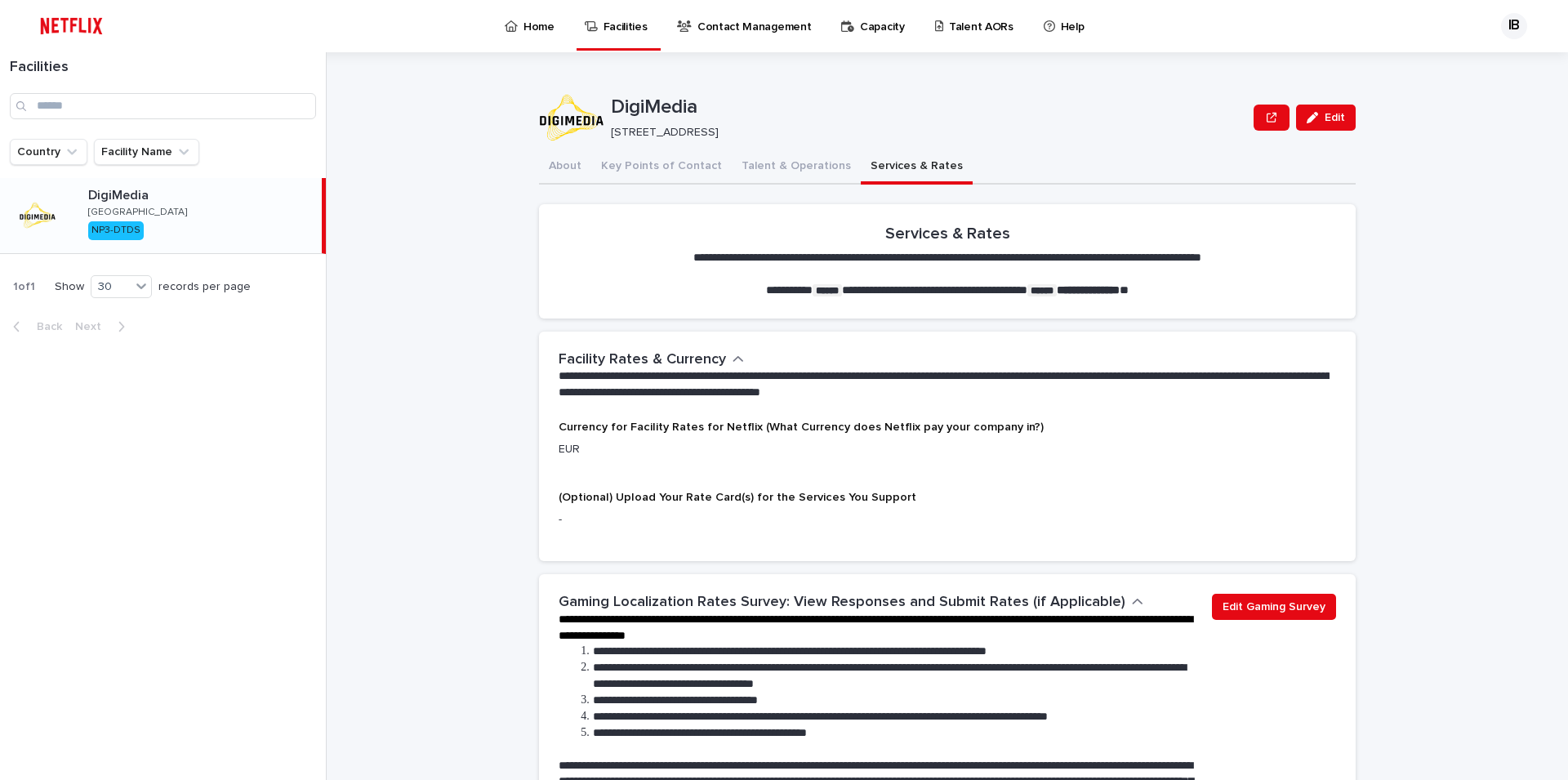
click at [716, 23] on p "Contact Management" at bounding box center [754, 17] width 114 height 34
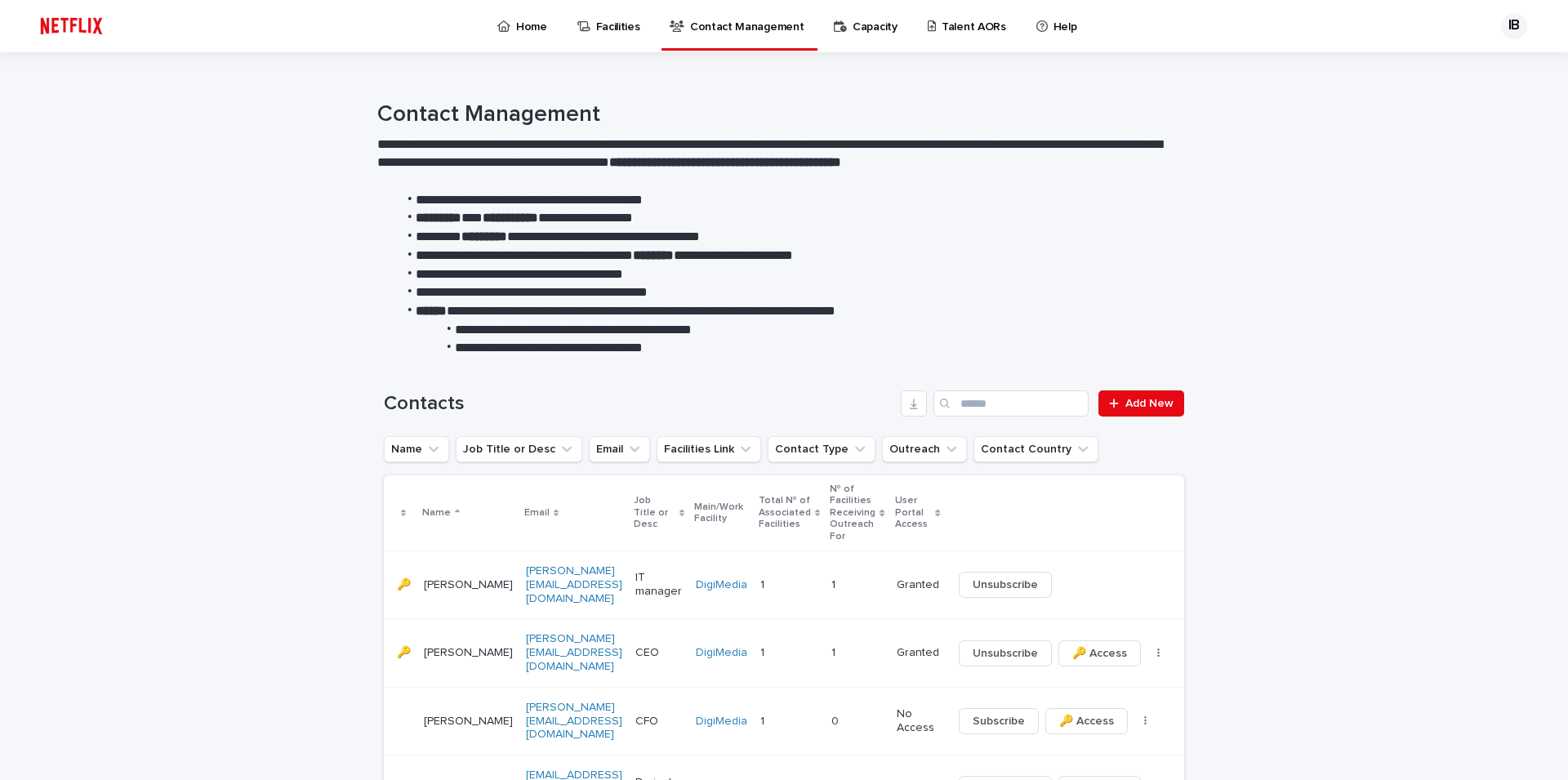
click at [853, 26] on p "Capacity" at bounding box center [875, 17] width 45 height 34
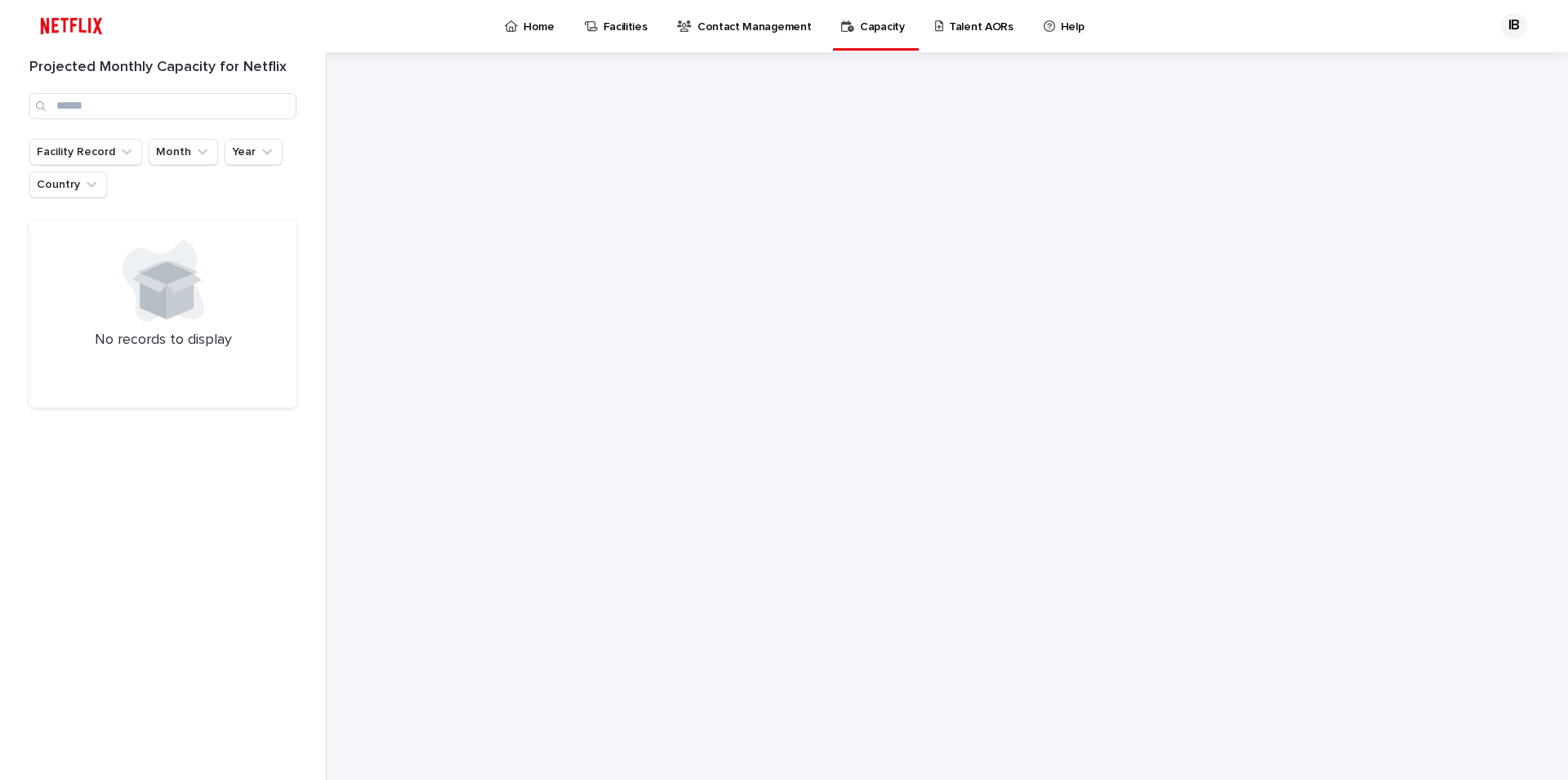
click at [768, 320] on div at bounding box center [947, 416] width 817 height 727
